Goal: Information Seeking & Learning: Understand process/instructions

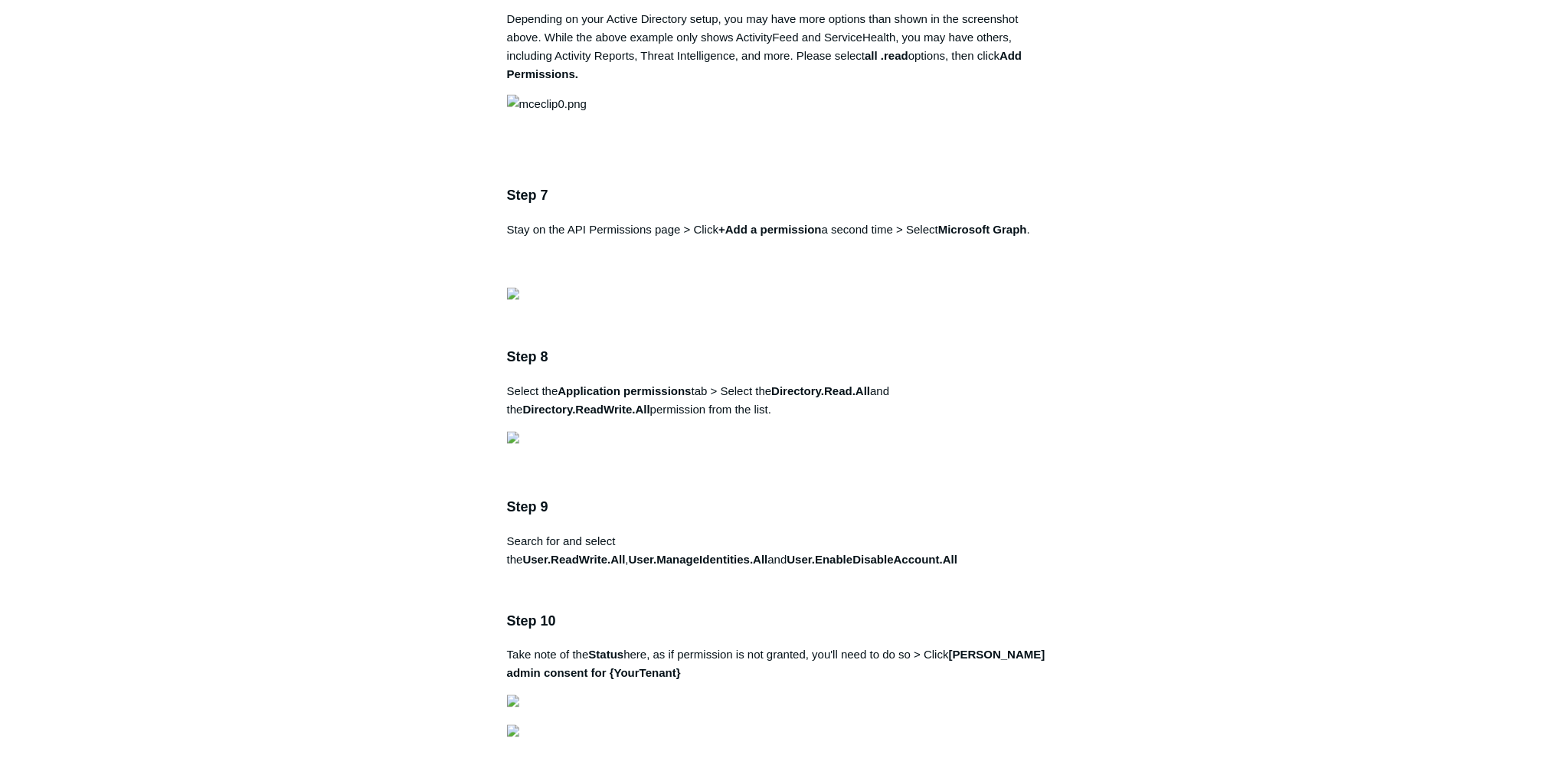
scroll to position [1275, 0]
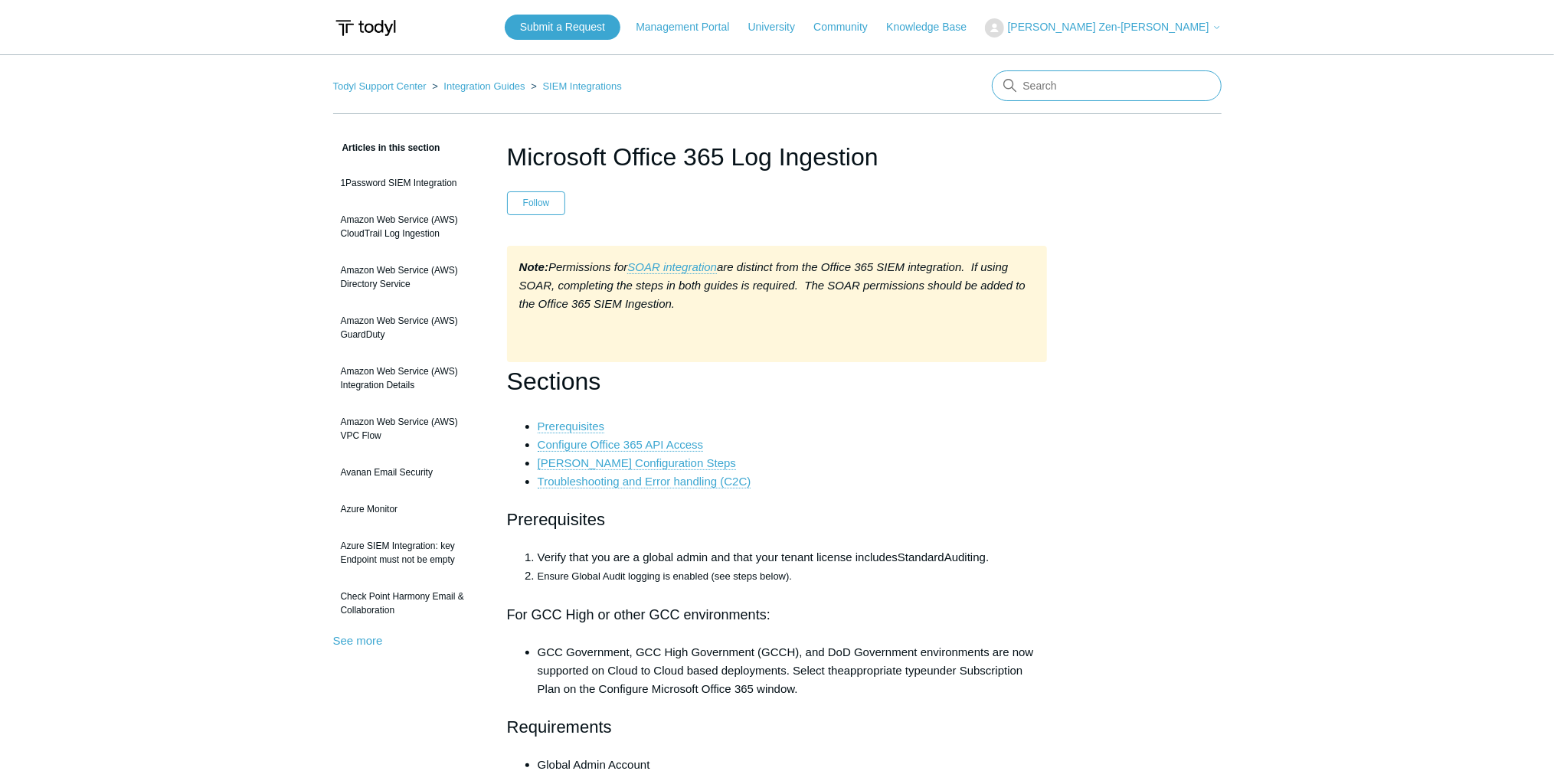
click at [1115, 75] on input "Search" at bounding box center [1106, 86] width 229 height 31
type input "uninstall"
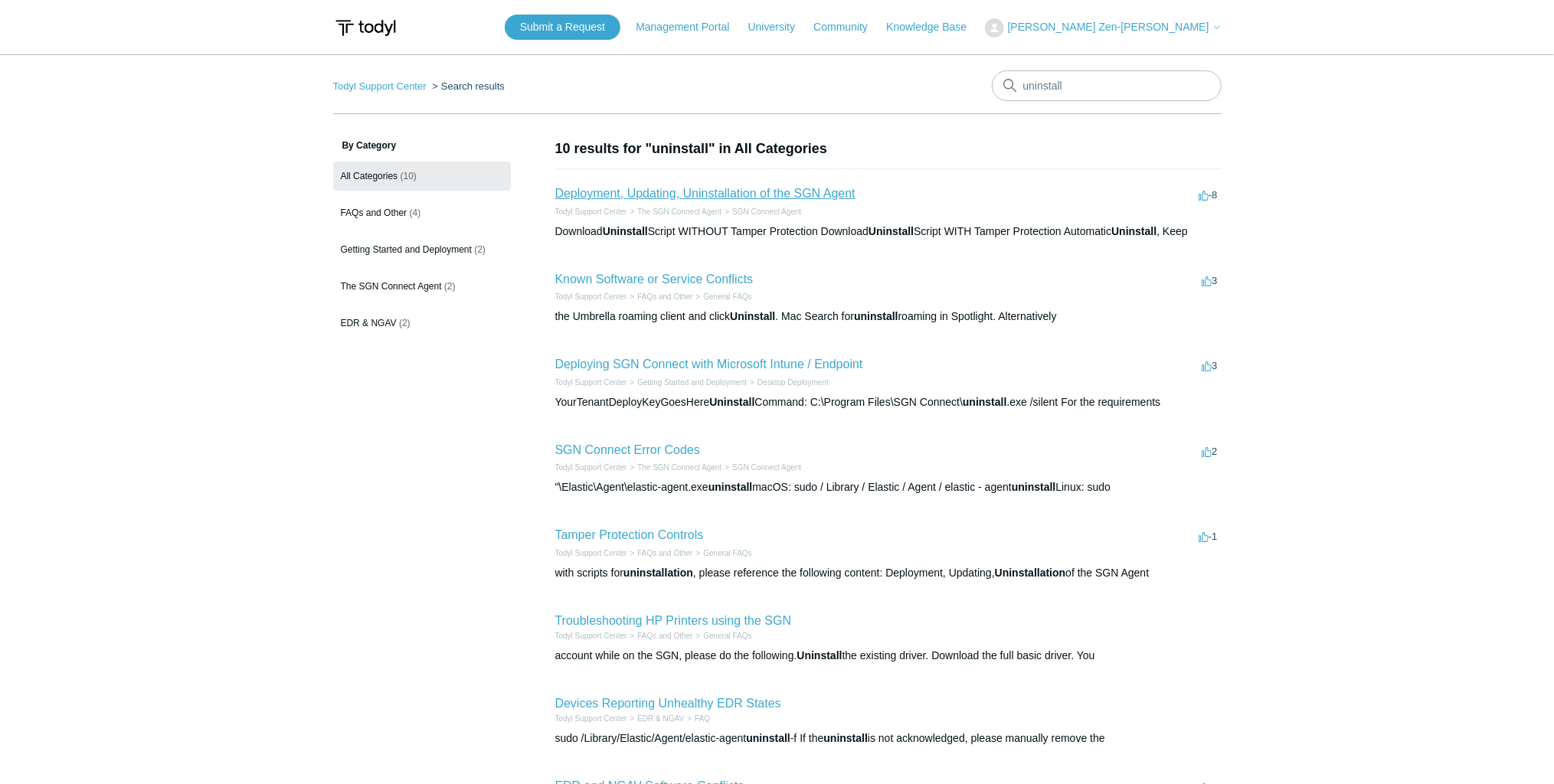
click at [845, 189] on link "Deployment, Updating, Uninstallation of the SGN Agent" at bounding box center [705, 193] width 300 height 13
